Goal: Check status: Check status

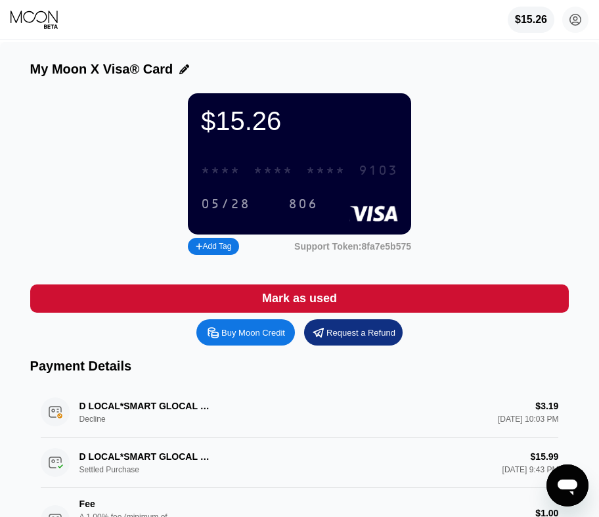
click at [329, 184] on div "* * * * * * * * * * * * 9103" at bounding box center [299, 170] width 213 height 27
